Goal: Transaction & Acquisition: Purchase product/service

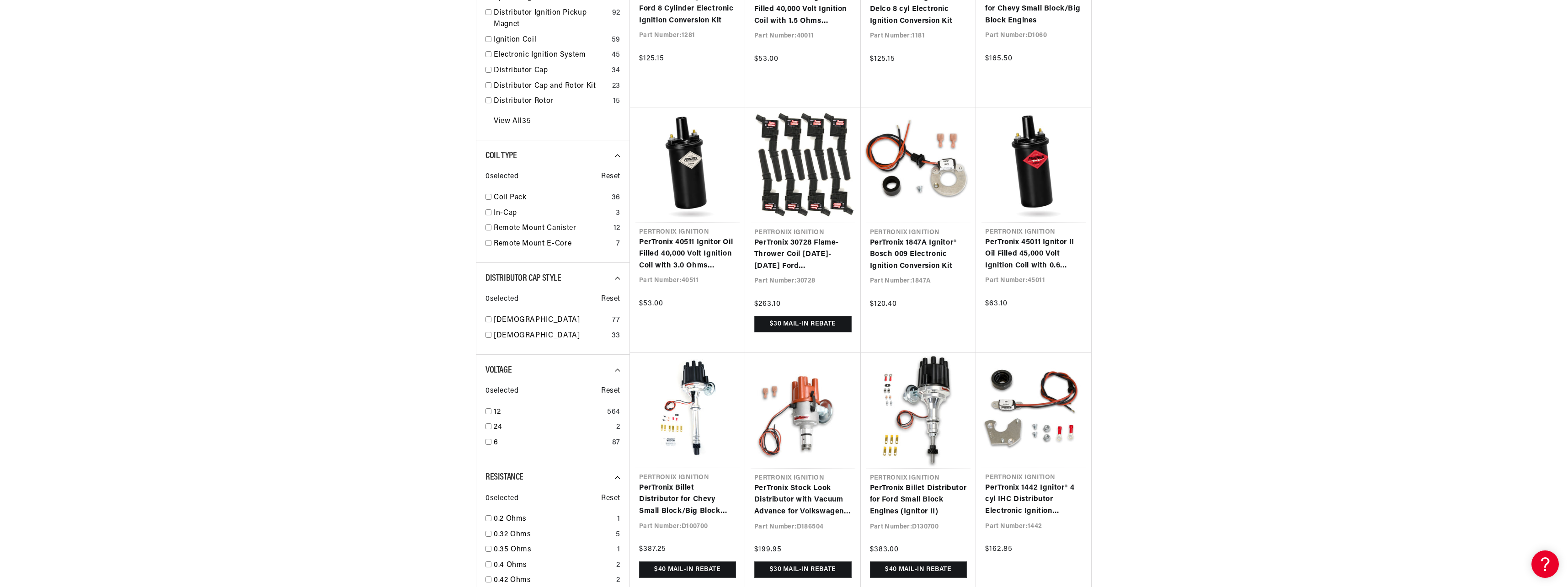
scroll to position [0, 275]
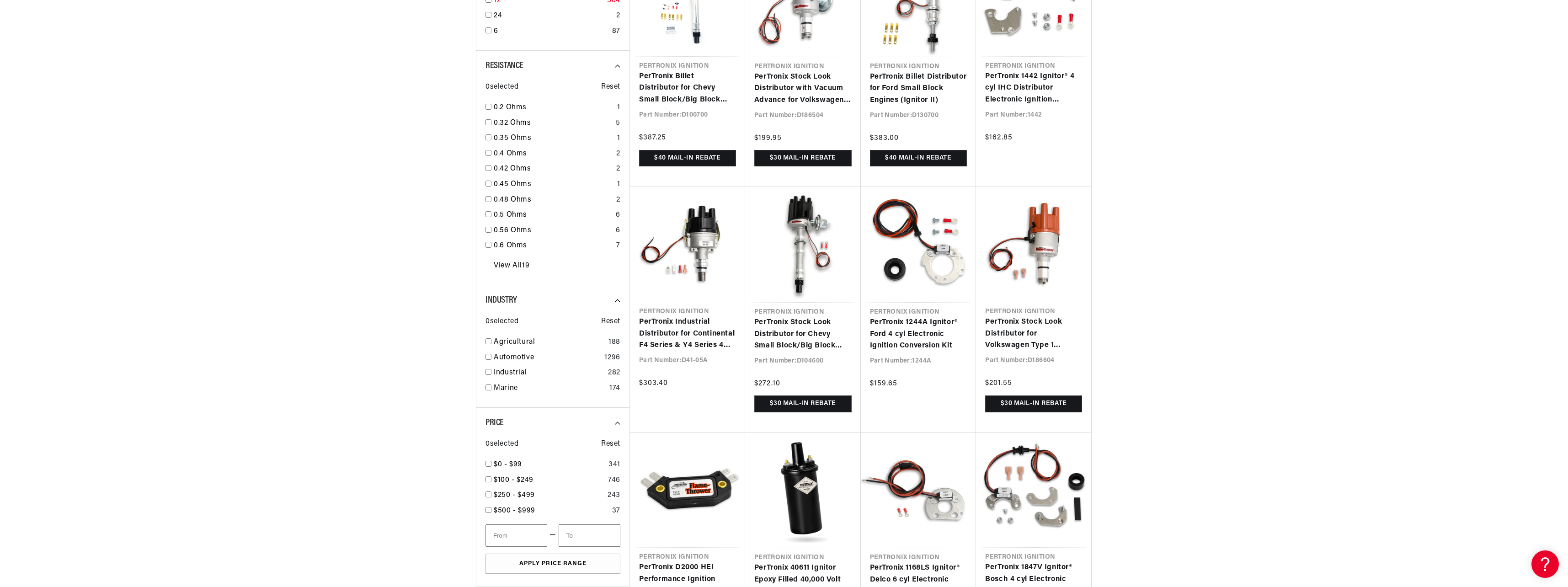
scroll to position [960, 0]
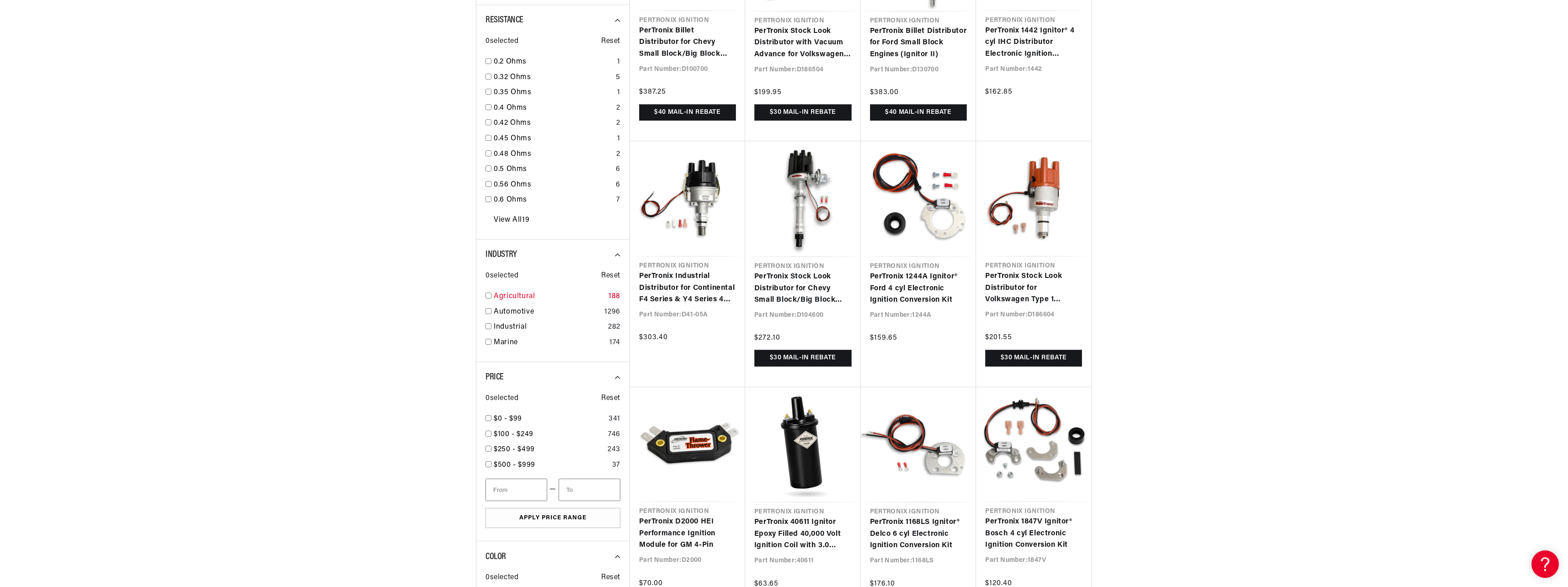
click at [491, 298] on div "Agricultural 188" at bounding box center [553, 298] width 135 height 16
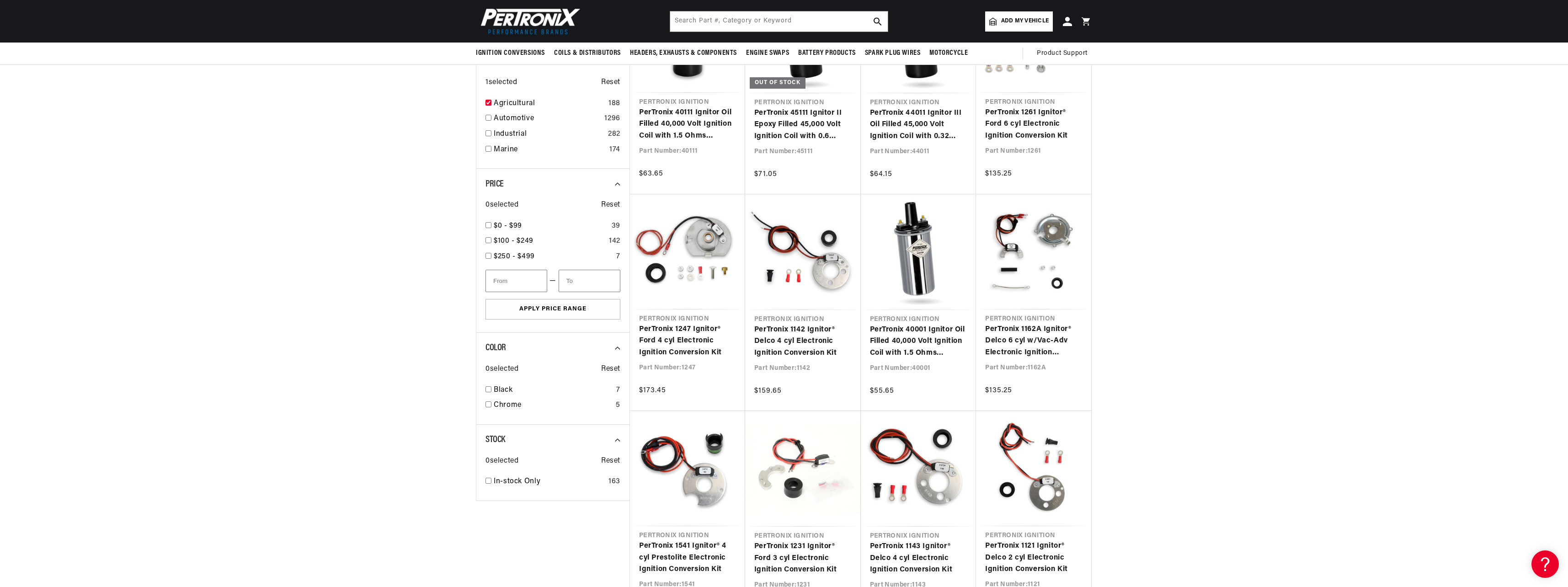
scroll to position [777, 0]
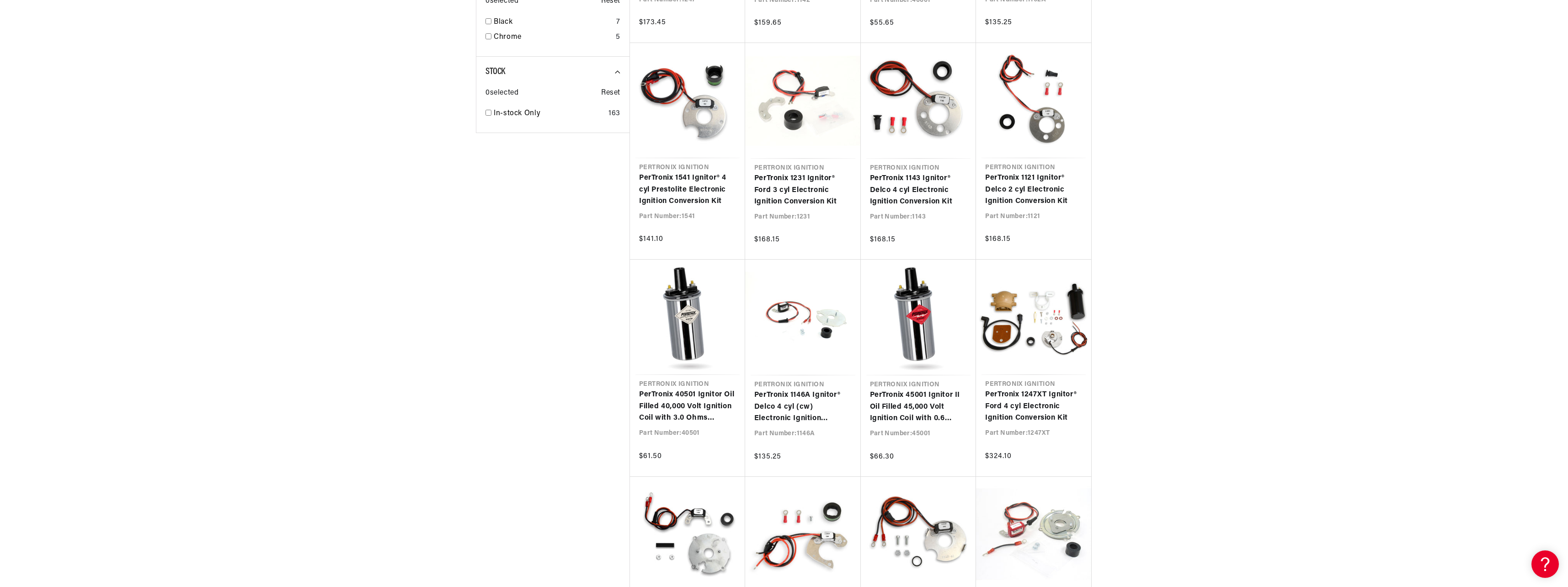
click at [1178, 413] on div at bounding box center [784, 158] width 1568 height 2028
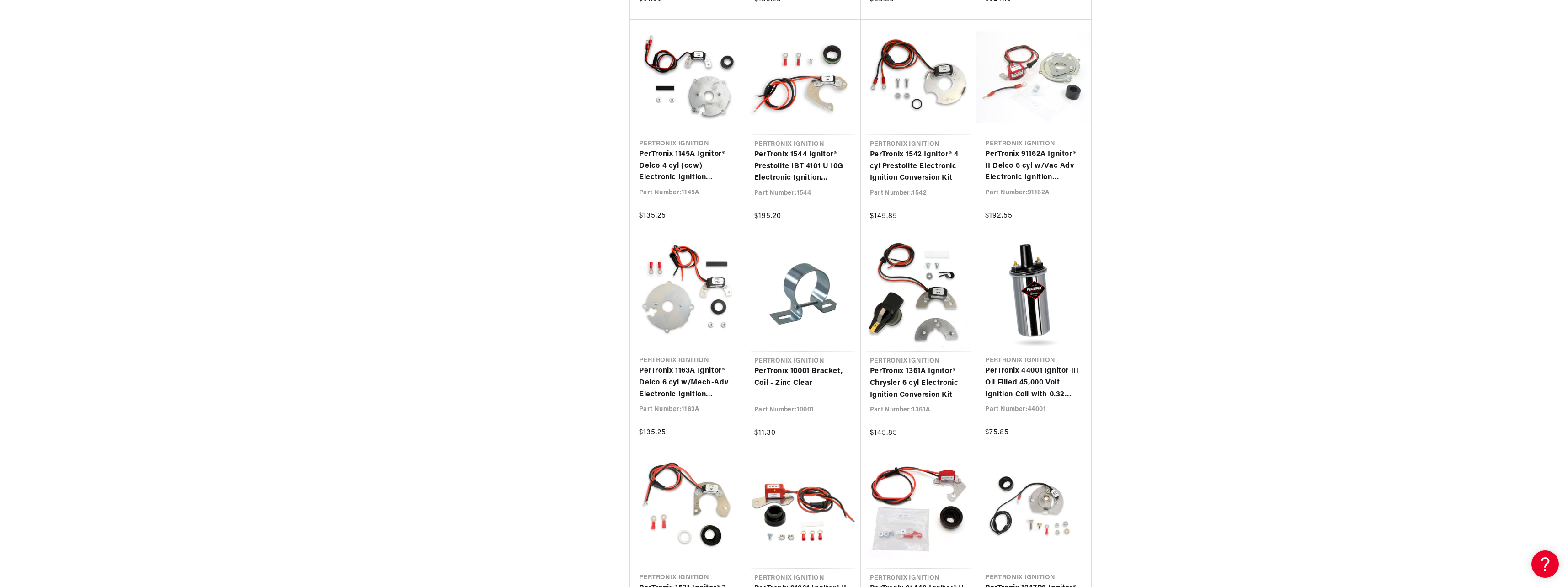
scroll to position [0, 341]
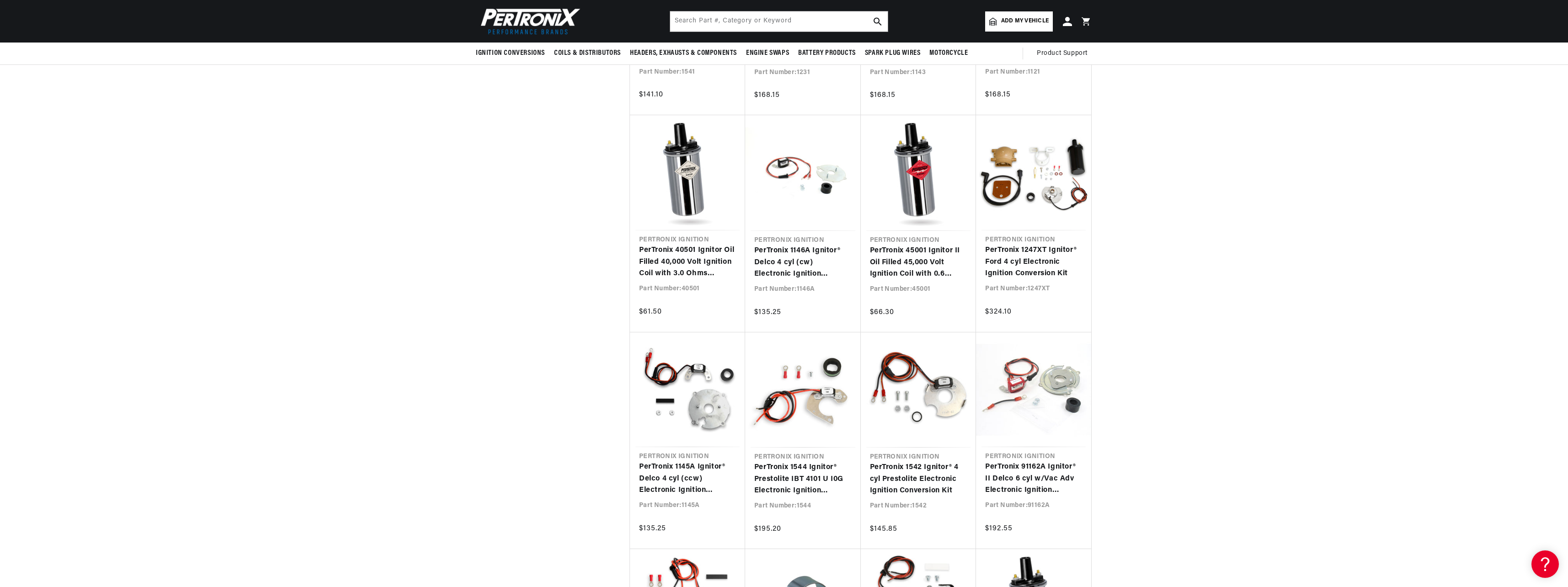
scroll to position [1280, 0]
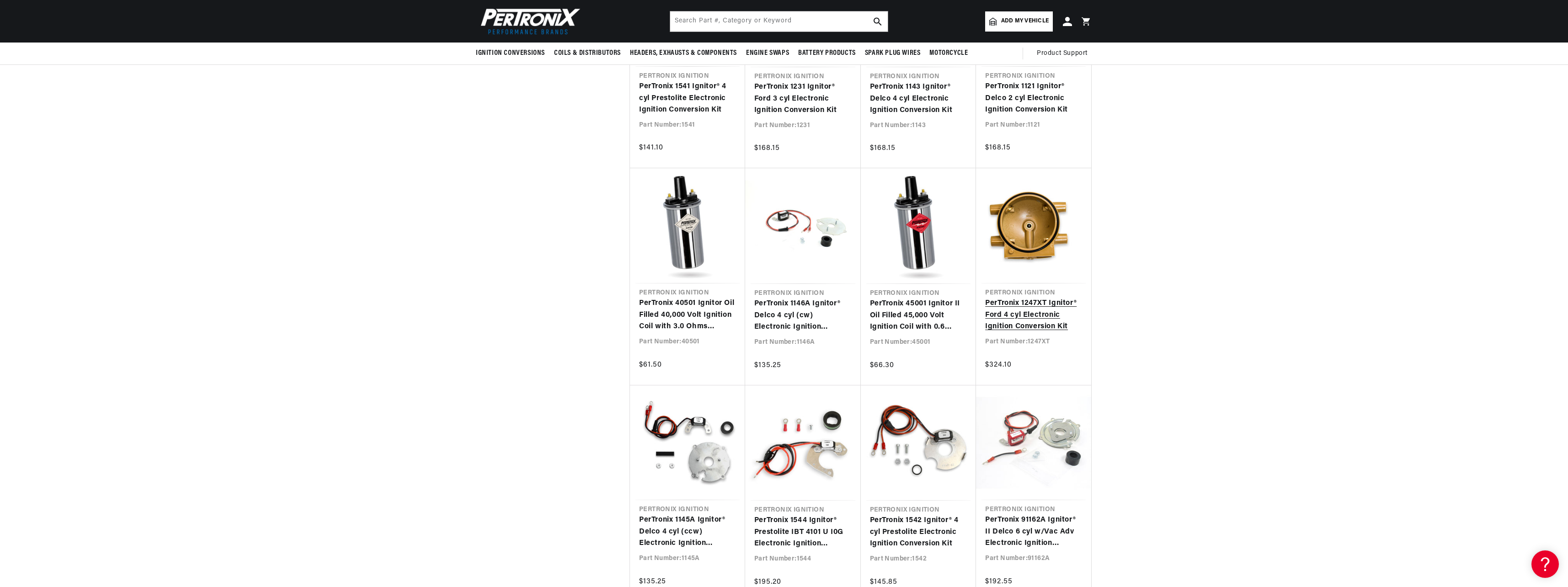
click at [1011, 320] on link "PerTronix 1247XT Ignitor® Ford 4 cyl Electronic Ignition Conversion Kit" at bounding box center [1033, 315] width 97 height 35
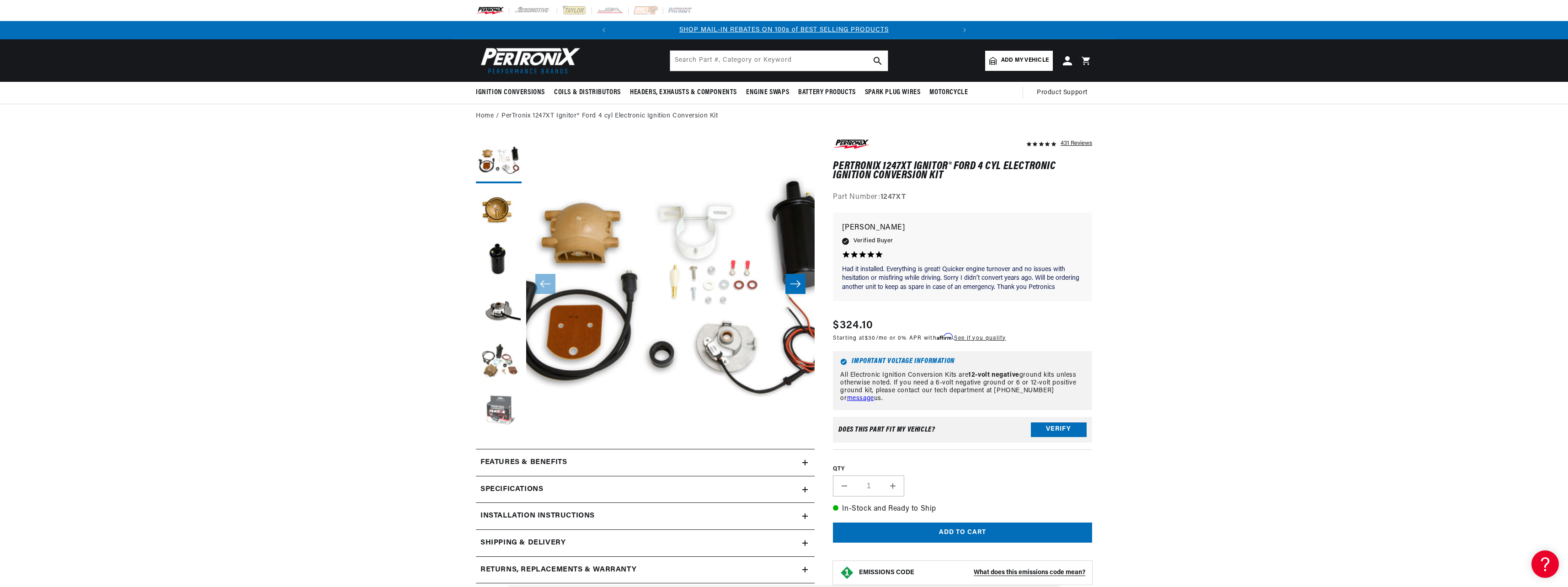
click at [499, 403] on button "Load image 6 in gallery view" at bounding box center [499, 412] width 45 height 45
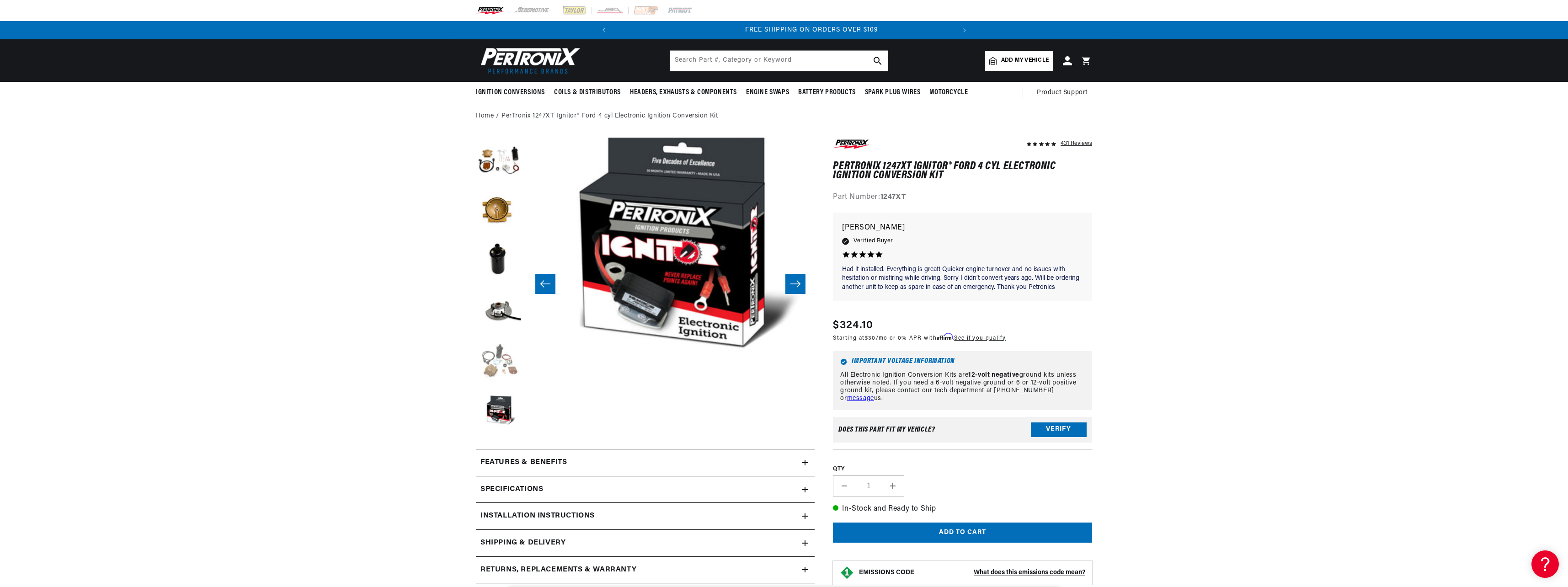
scroll to position [0, 341]
click at [498, 369] on button "Load image 5 in gallery view" at bounding box center [499, 362] width 45 height 45
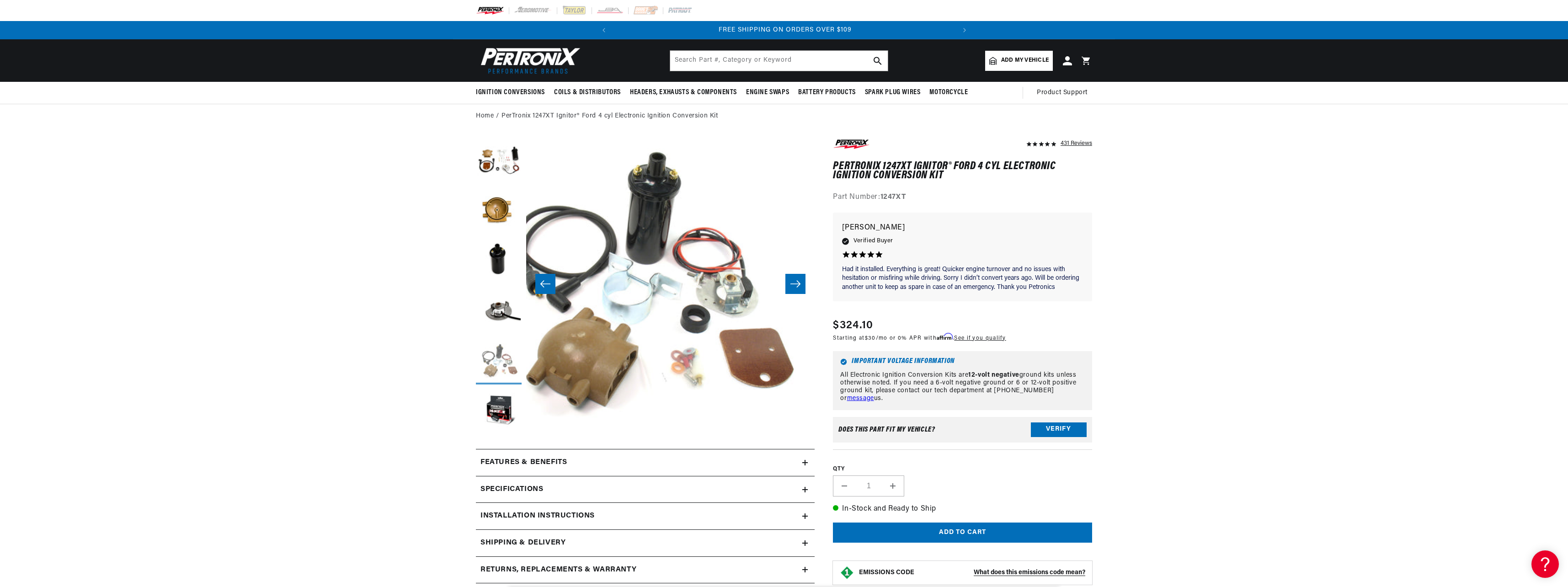
scroll to position [0, 1155]
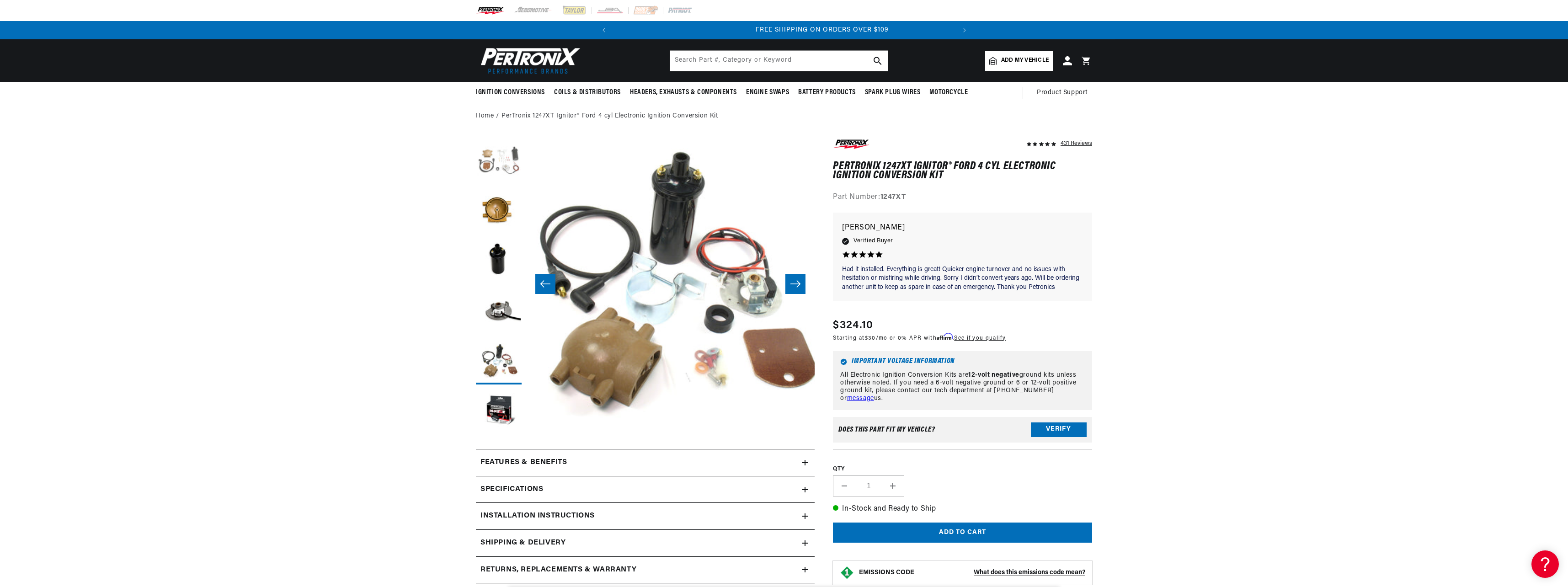
click at [516, 168] on button "Load image 1 in gallery view" at bounding box center [499, 160] width 45 height 45
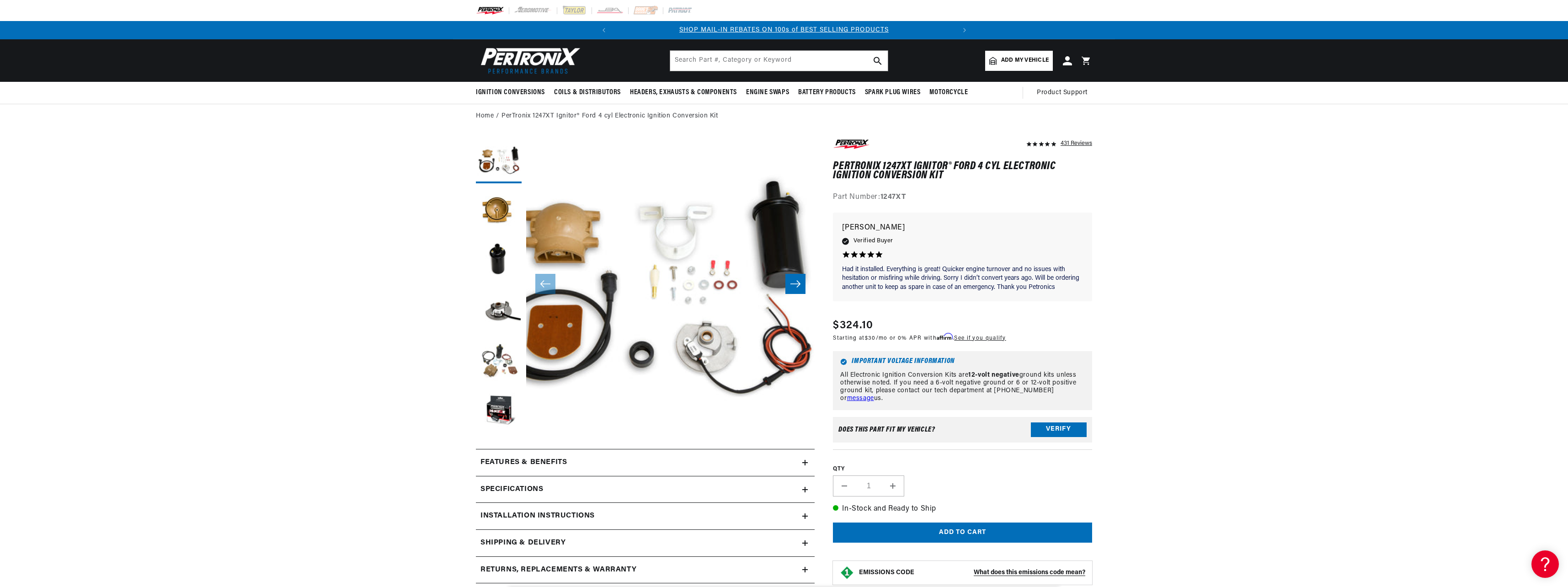
scroll to position [0, 0]
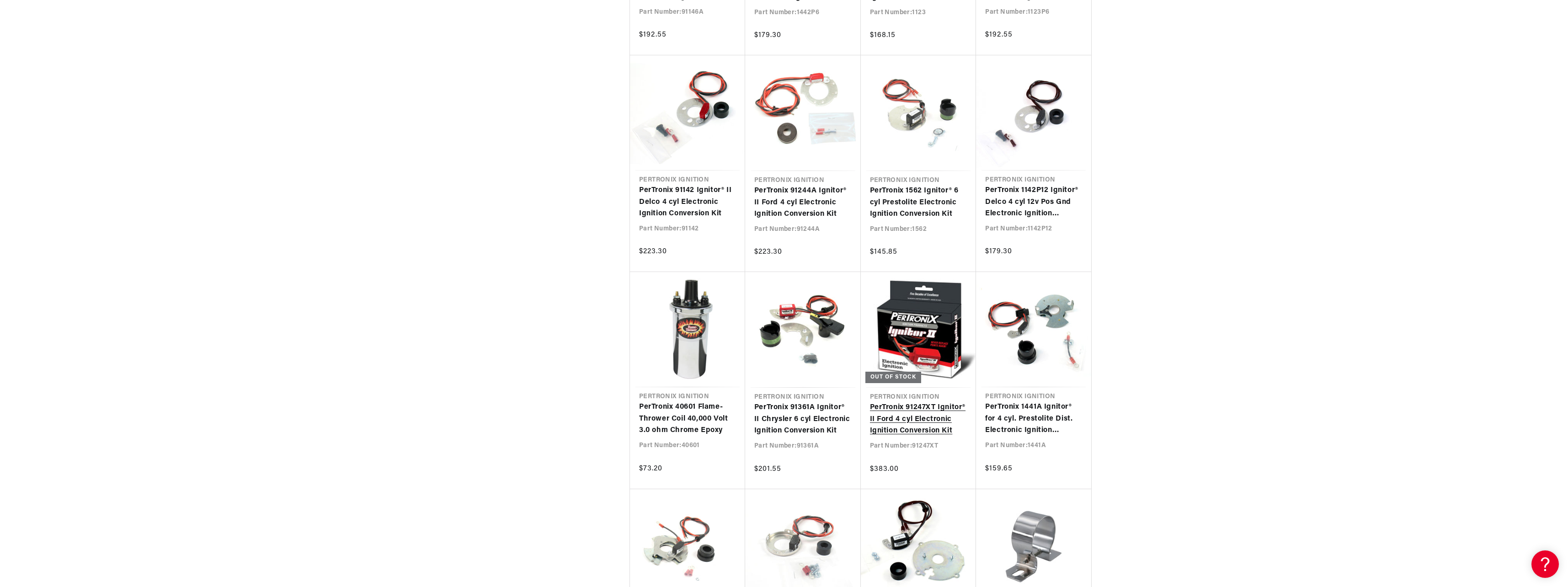
scroll to position [2696, 0]
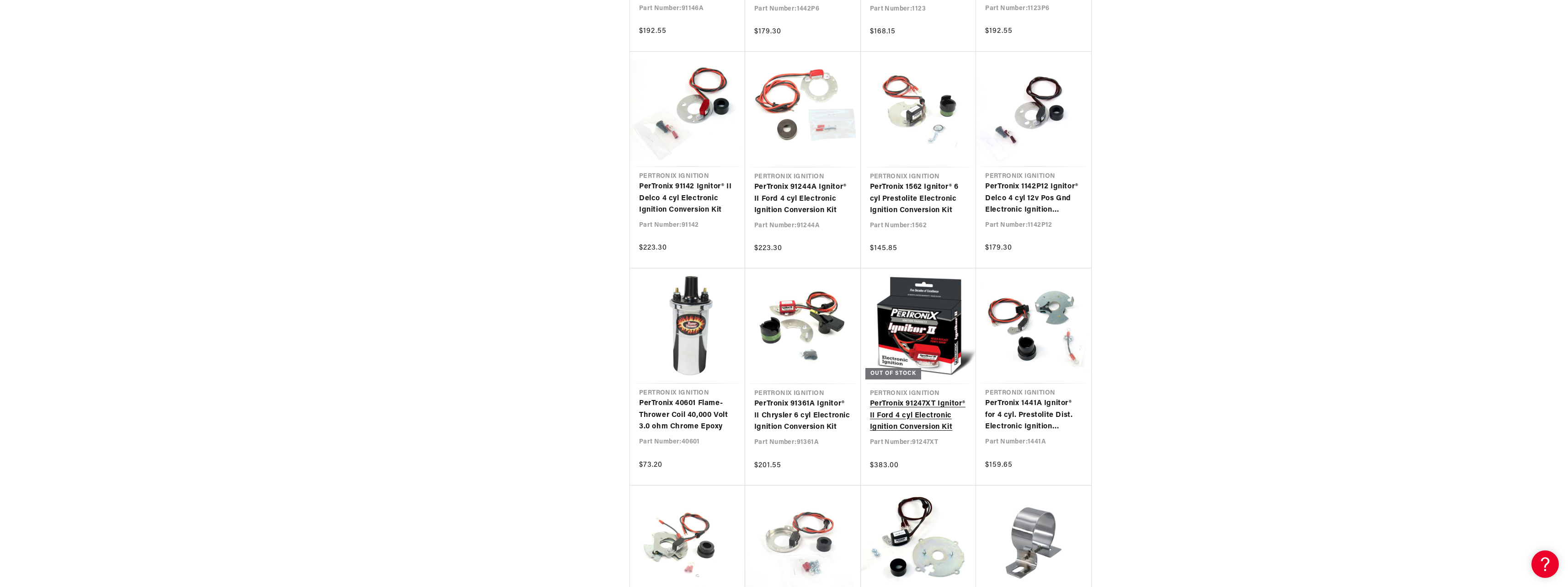
click at [896, 417] on link "PerTronix 91247XT Ignitor® II Ford 4 cyl Electronic Ignition Conversion Kit" at bounding box center [918, 415] width 97 height 35
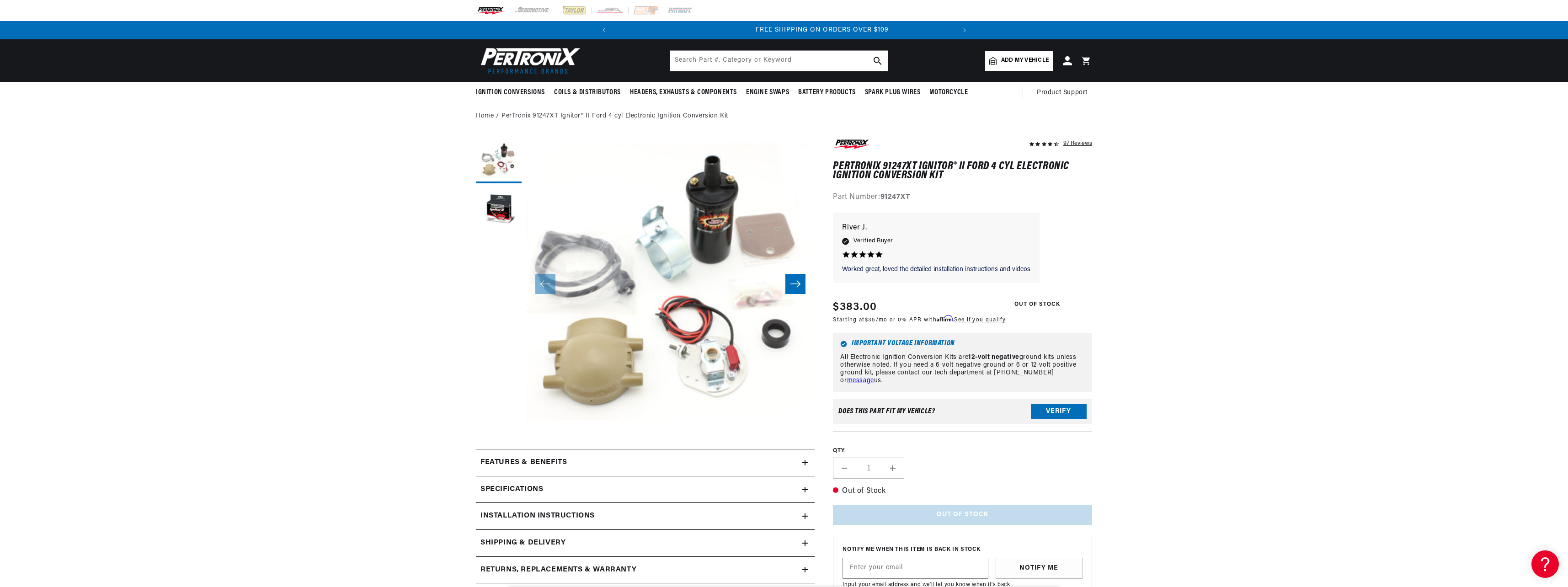
scroll to position [0, 341]
click at [874, 384] on link "message" at bounding box center [860, 381] width 27 height 7
click at [504, 225] on button "Load image 2 in gallery view" at bounding box center [499, 211] width 45 height 45
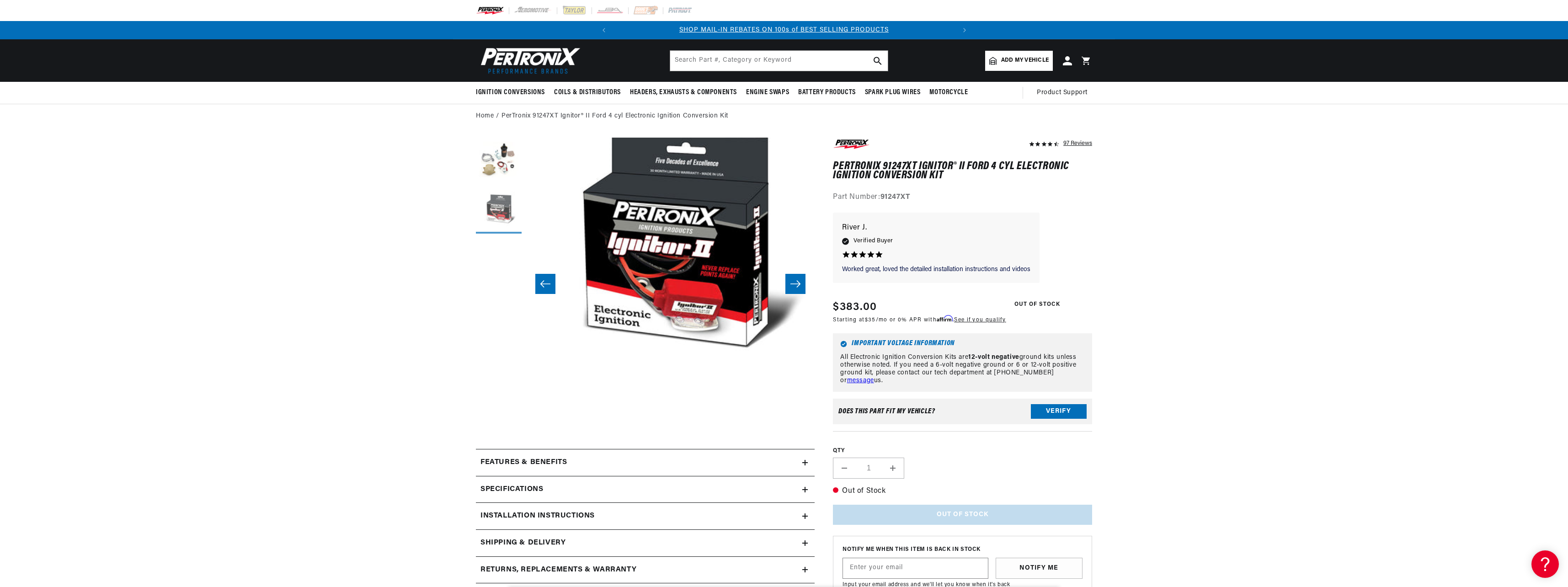
scroll to position [0, 289]
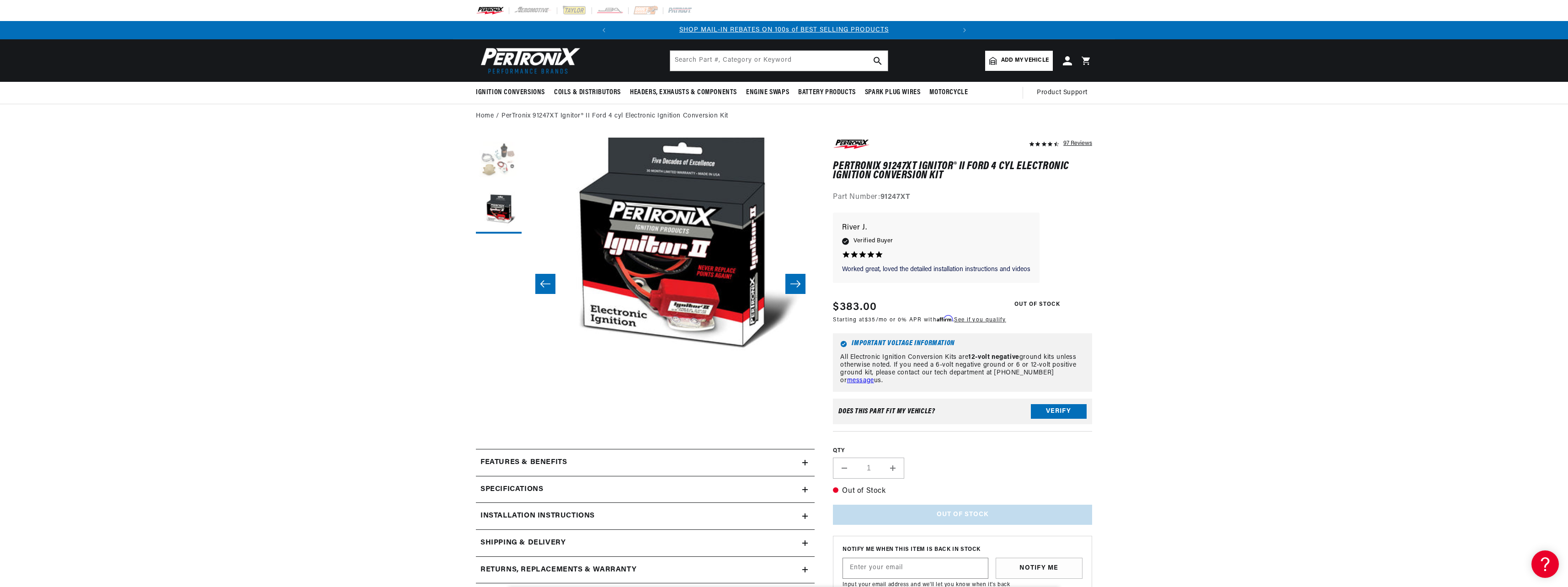
click at [492, 181] on button "Load image 1 in gallery view" at bounding box center [499, 160] width 45 height 45
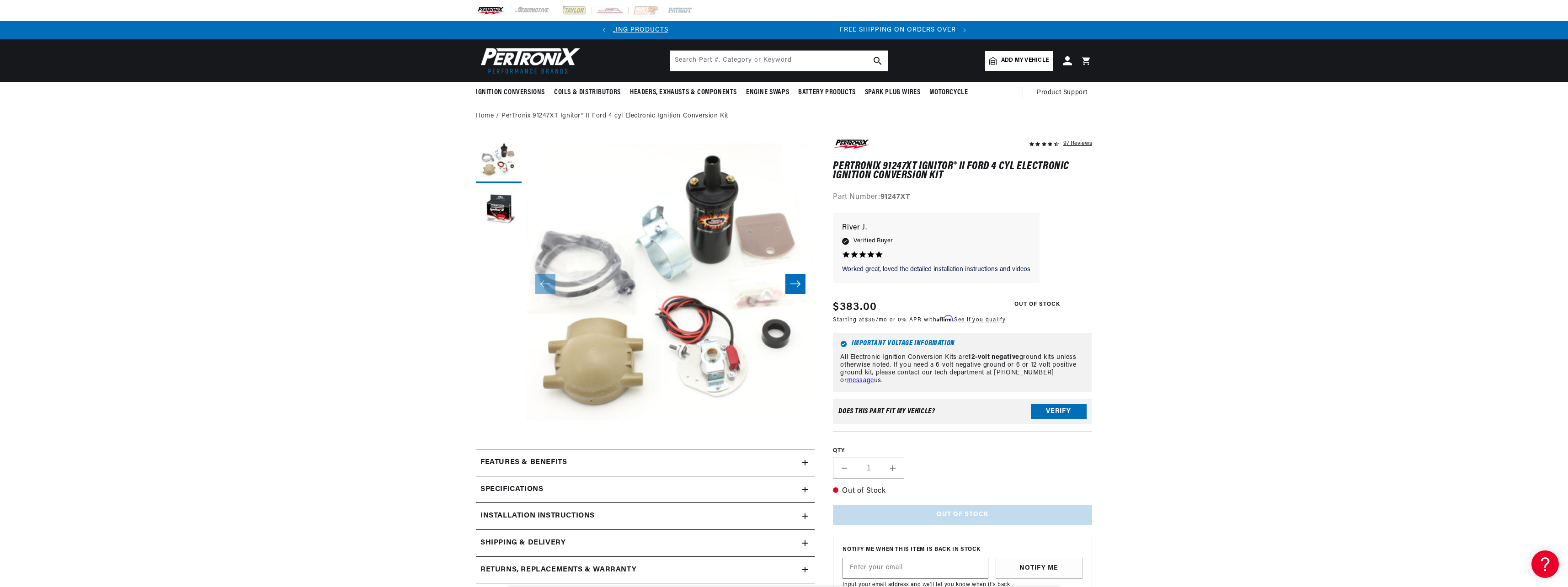
scroll to position [0, 341]
click at [584, 510] on h2 "Installation instructions" at bounding box center [537, 515] width 114 height 12
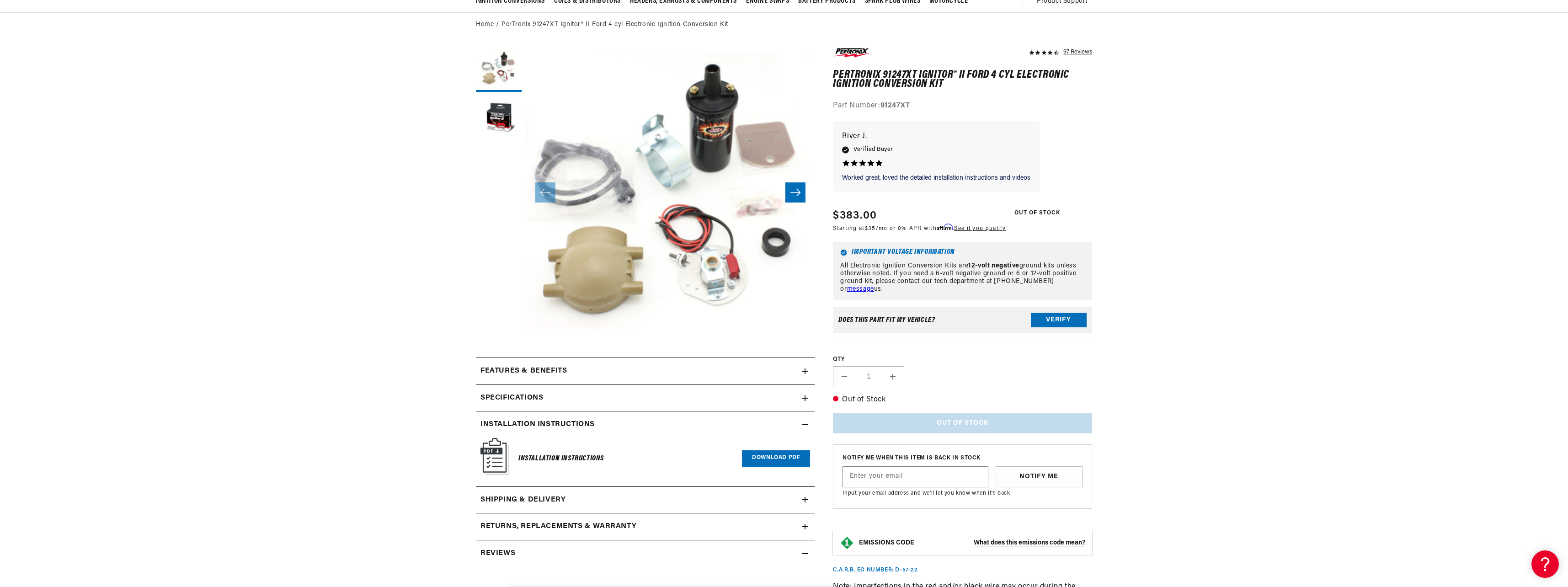
scroll to position [0, 164]
click at [794, 459] on link "Download PDF" at bounding box center [776, 459] width 68 height 17
